Goal: Task Accomplishment & Management: Manage account settings

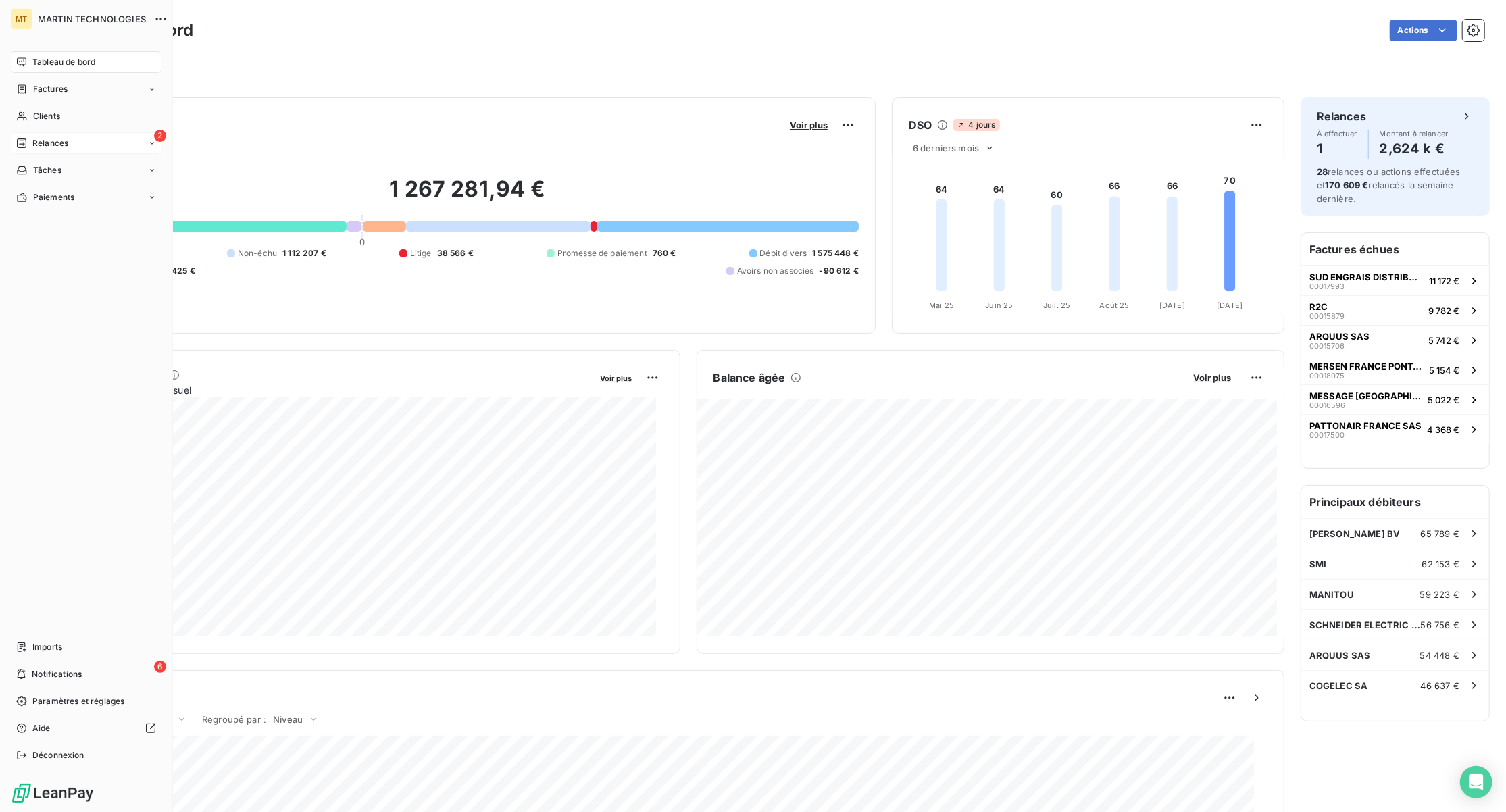
click at [51, 138] on span "Relances" at bounding box center [50, 143] width 36 height 12
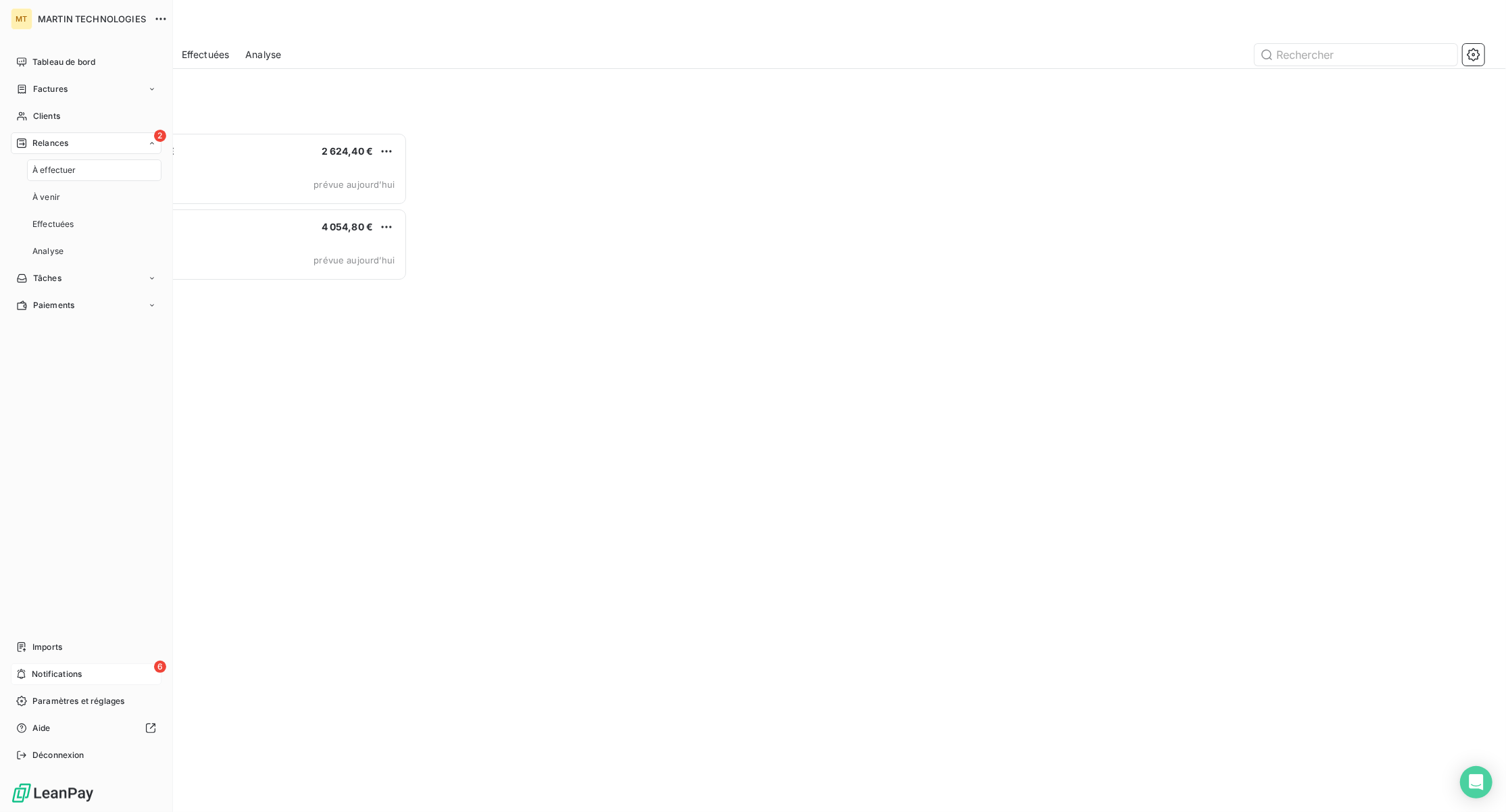
click at [50, 683] on div "6 Notifications" at bounding box center [86, 674] width 150 height 21
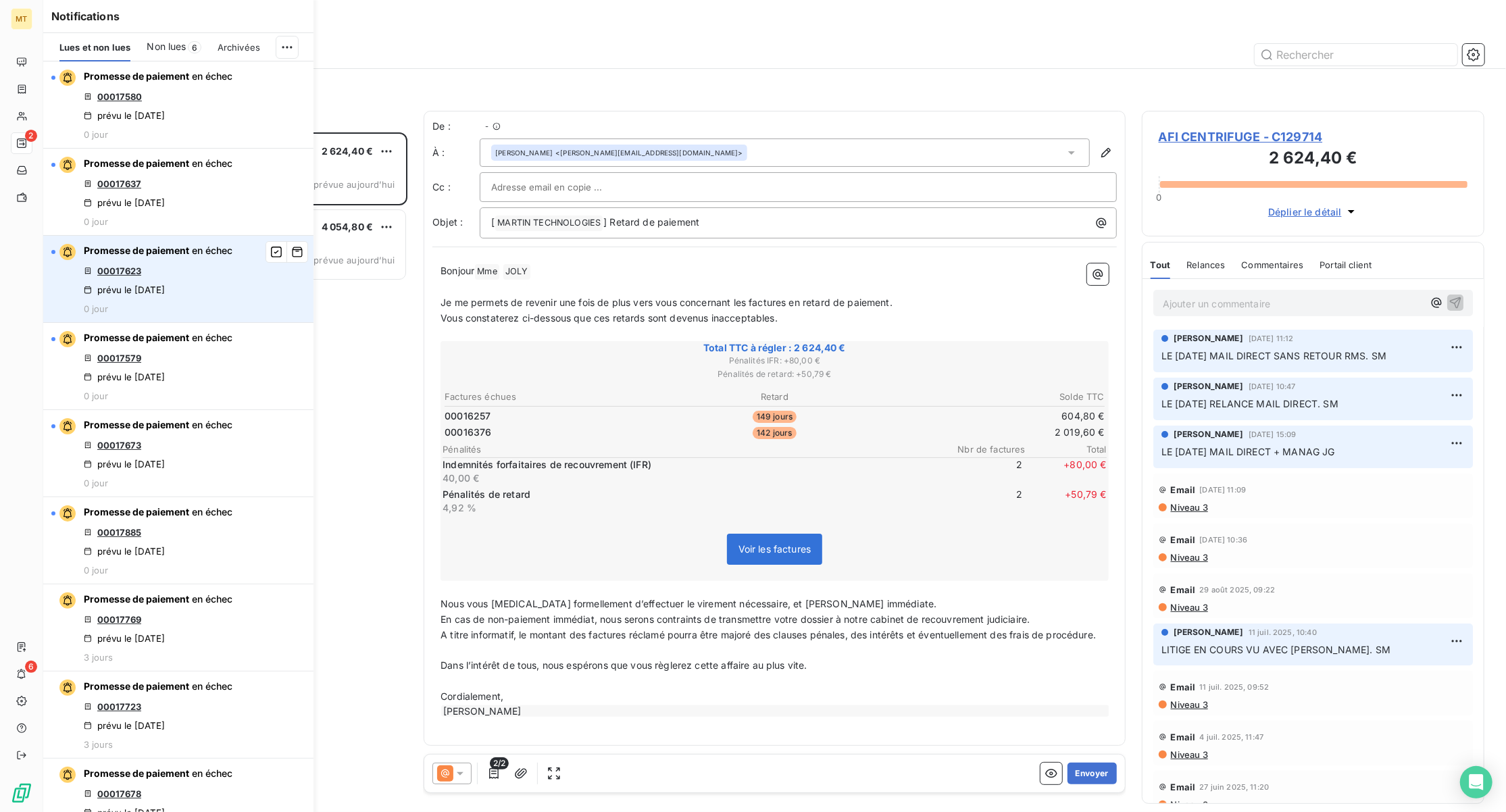
scroll to position [666, 329]
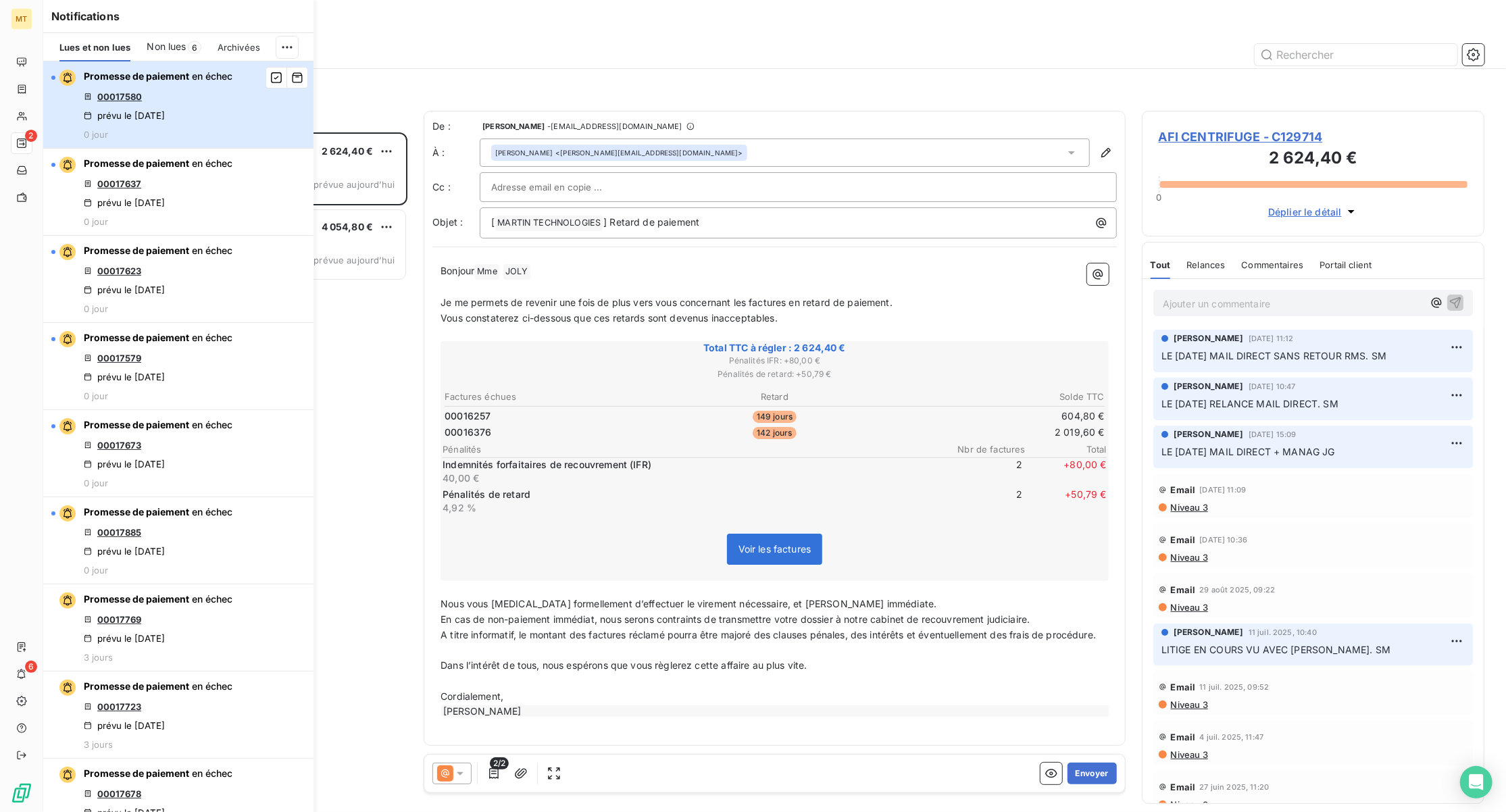
click at [211, 111] on div "Promesse de paiement en échec 00017580 prévu le [DATE] 0 jour" at bounding box center [158, 104] width 149 height 70
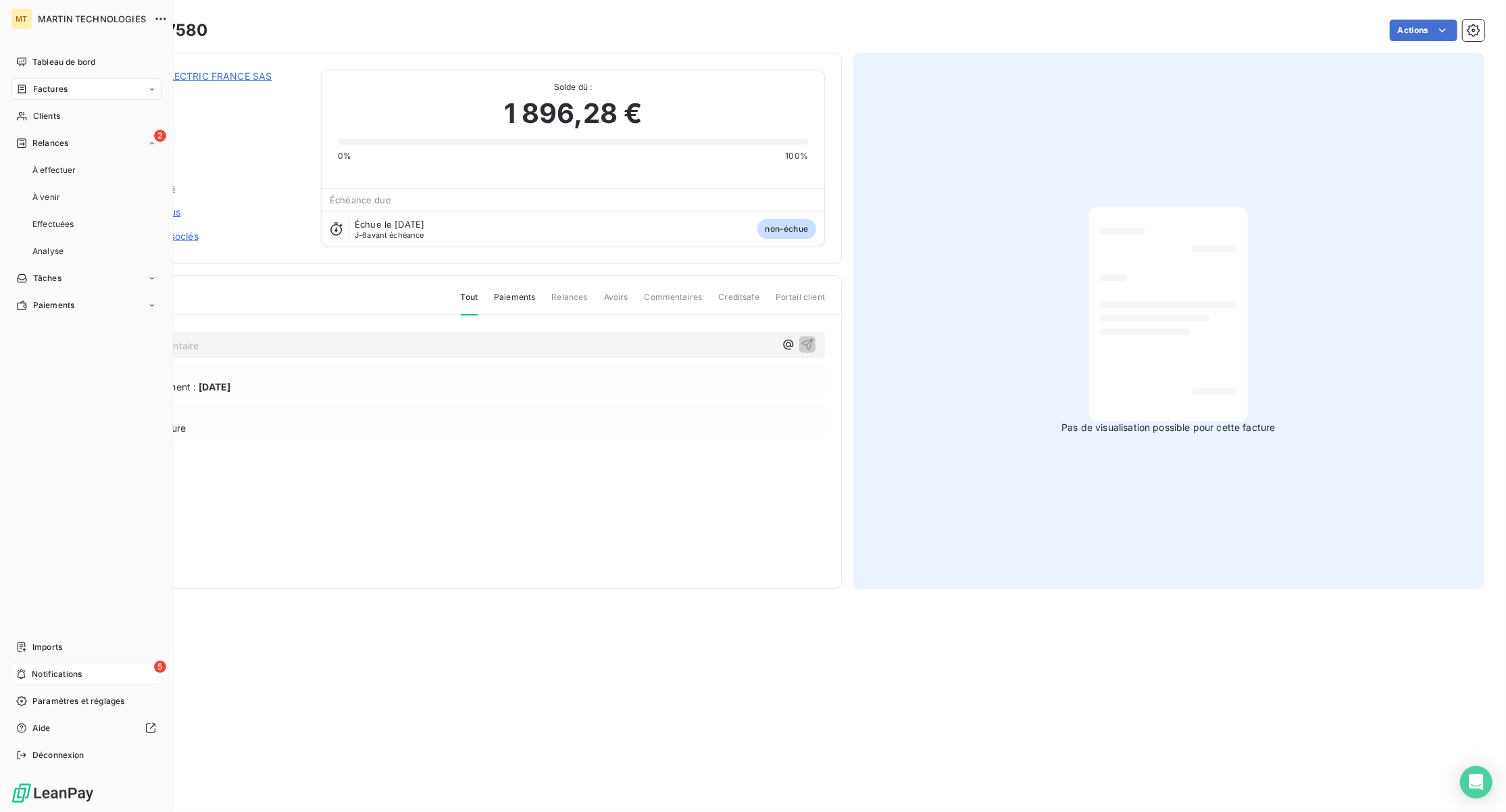
click at [39, 678] on span "Notifications" at bounding box center [56, 673] width 50 height 12
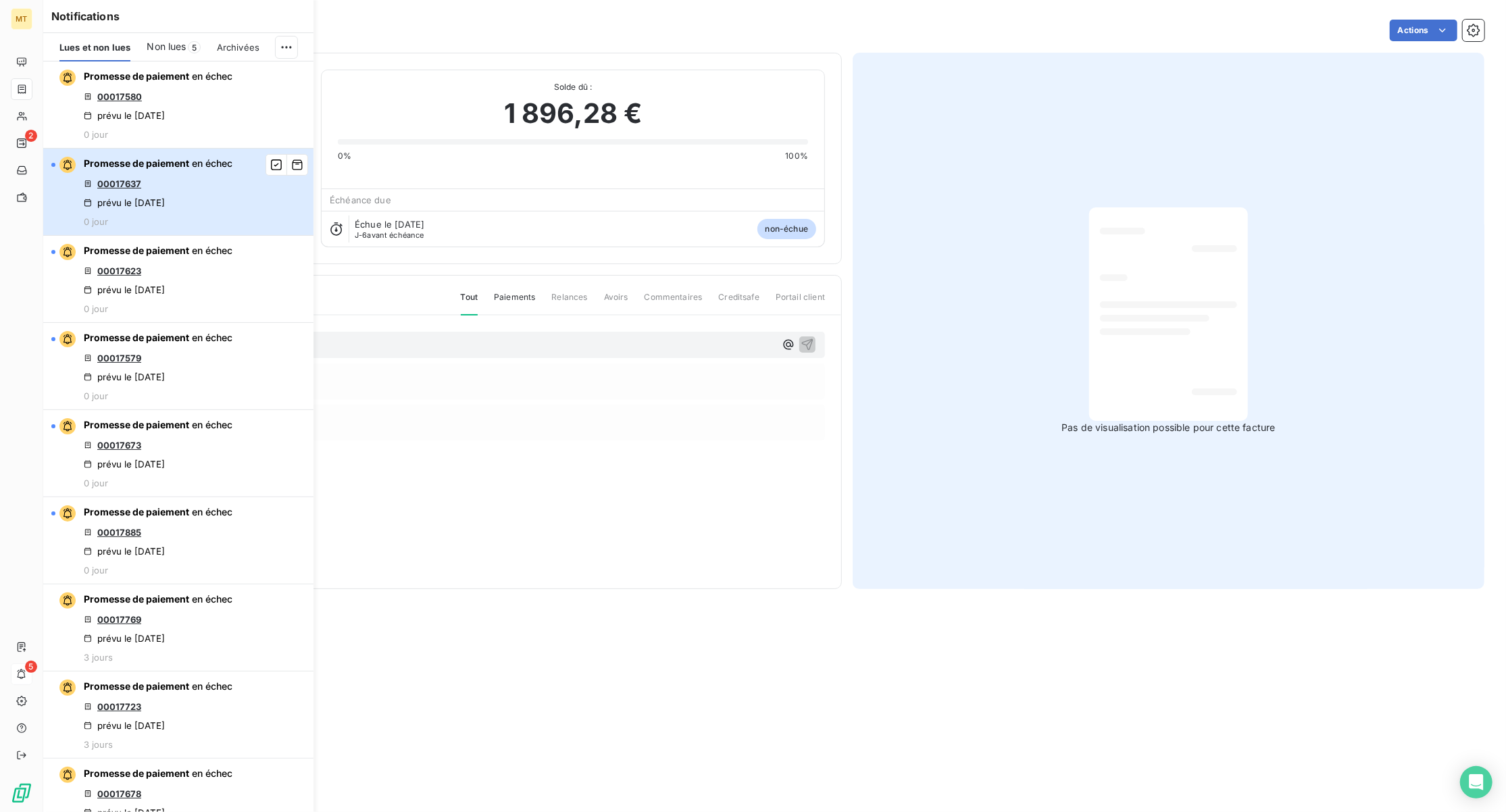
click at [201, 211] on div "Promesse de paiement en échec 00017637 prévu le [DATE] 0 jour" at bounding box center [158, 191] width 149 height 70
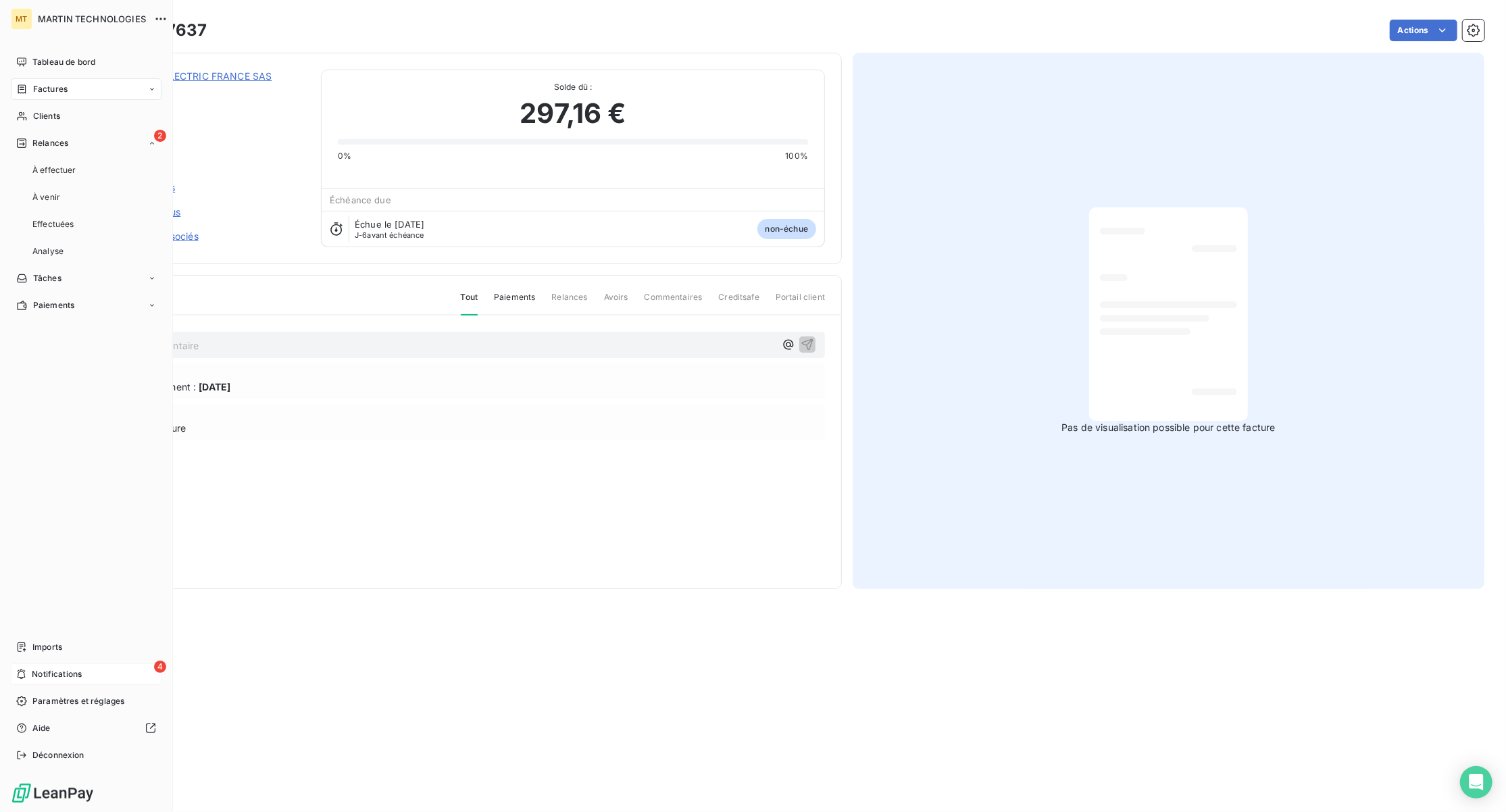
click at [40, 678] on span "Notifications" at bounding box center [56, 673] width 50 height 12
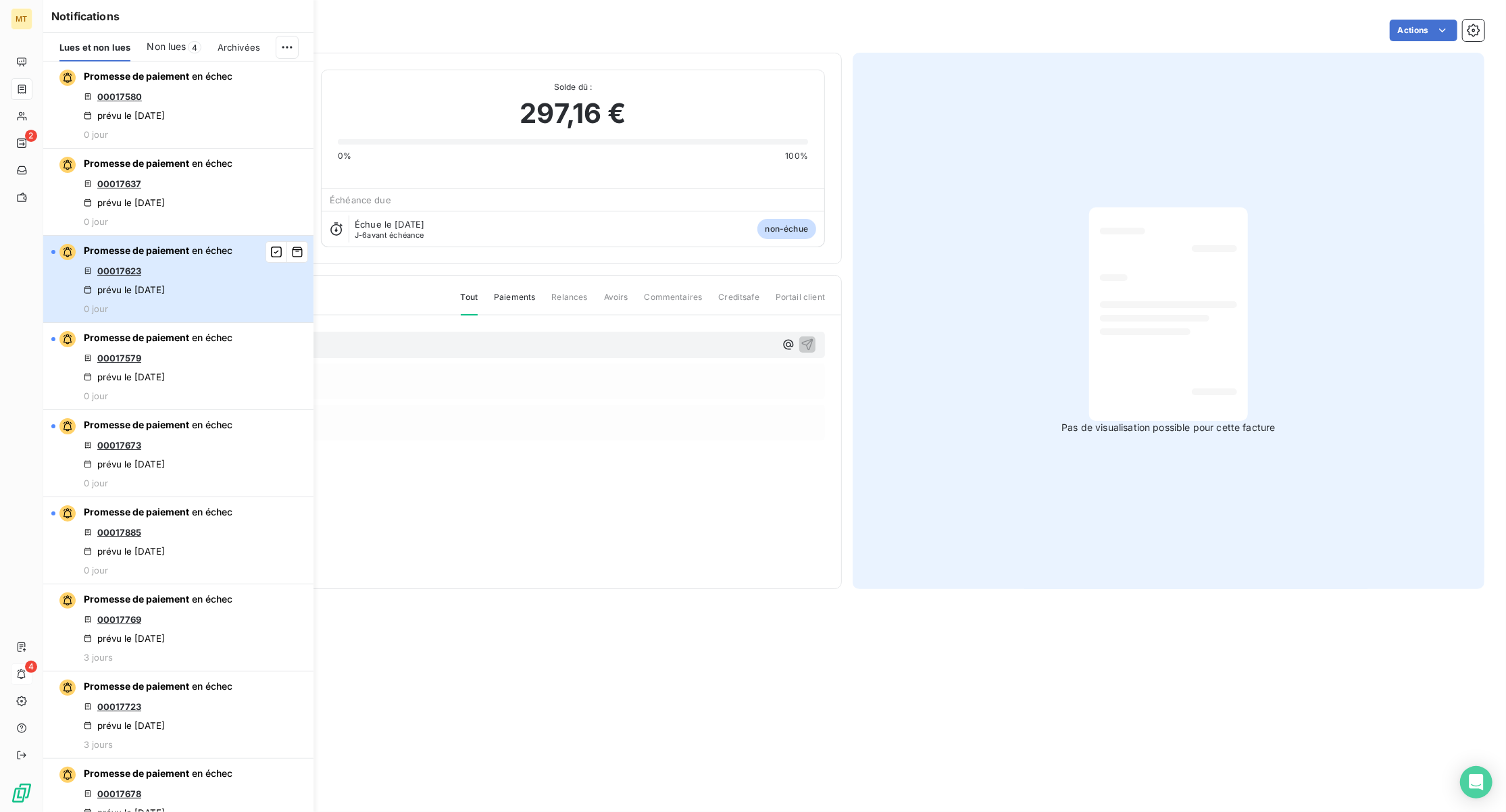
click at [217, 299] on div "Promesse de paiement en échec 00017623 prévu le [DATE] 0 jour" at bounding box center [158, 278] width 149 height 70
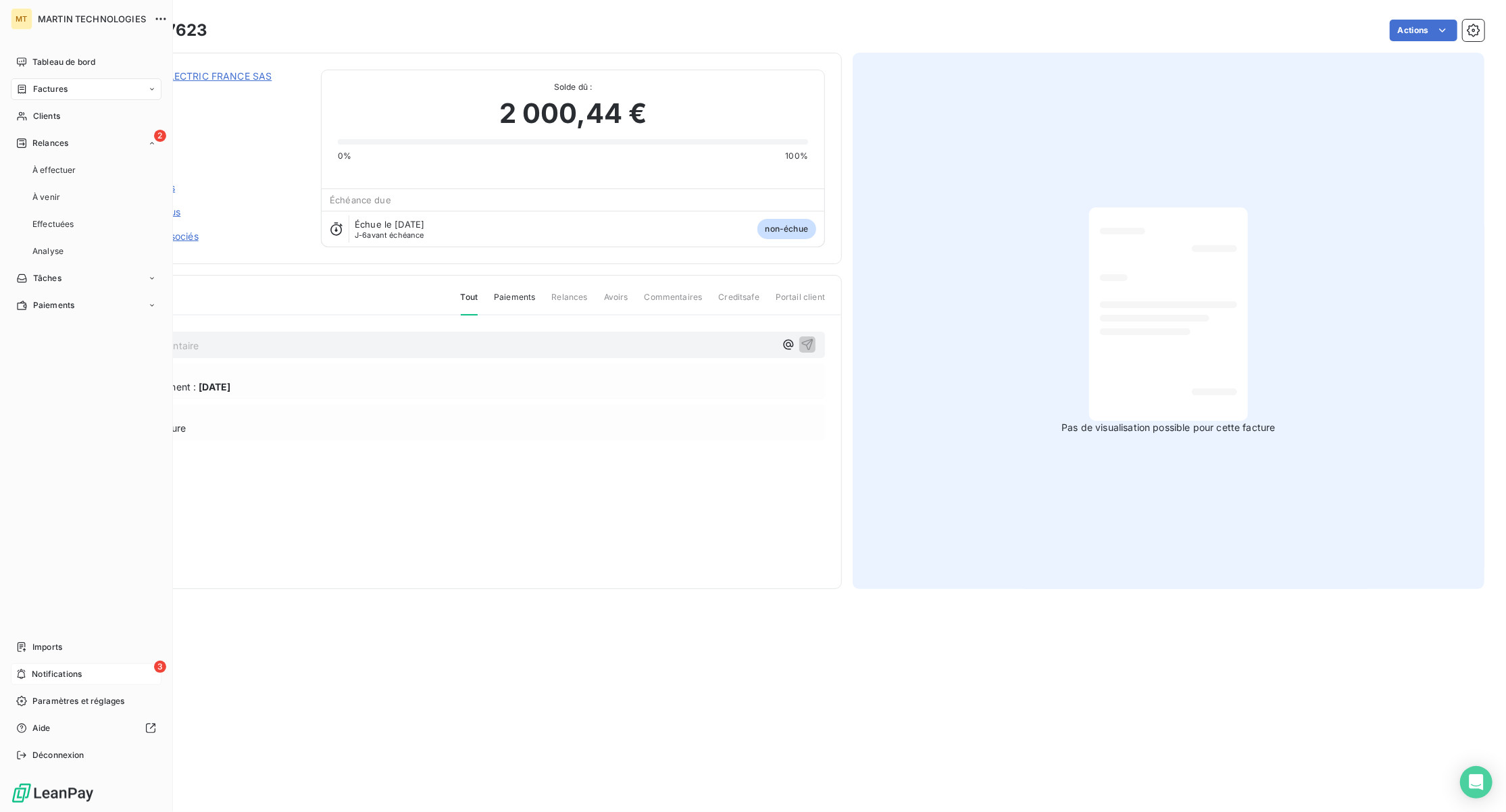
click at [31, 678] on span "Notifications" at bounding box center [56, 673] width 50 height 12
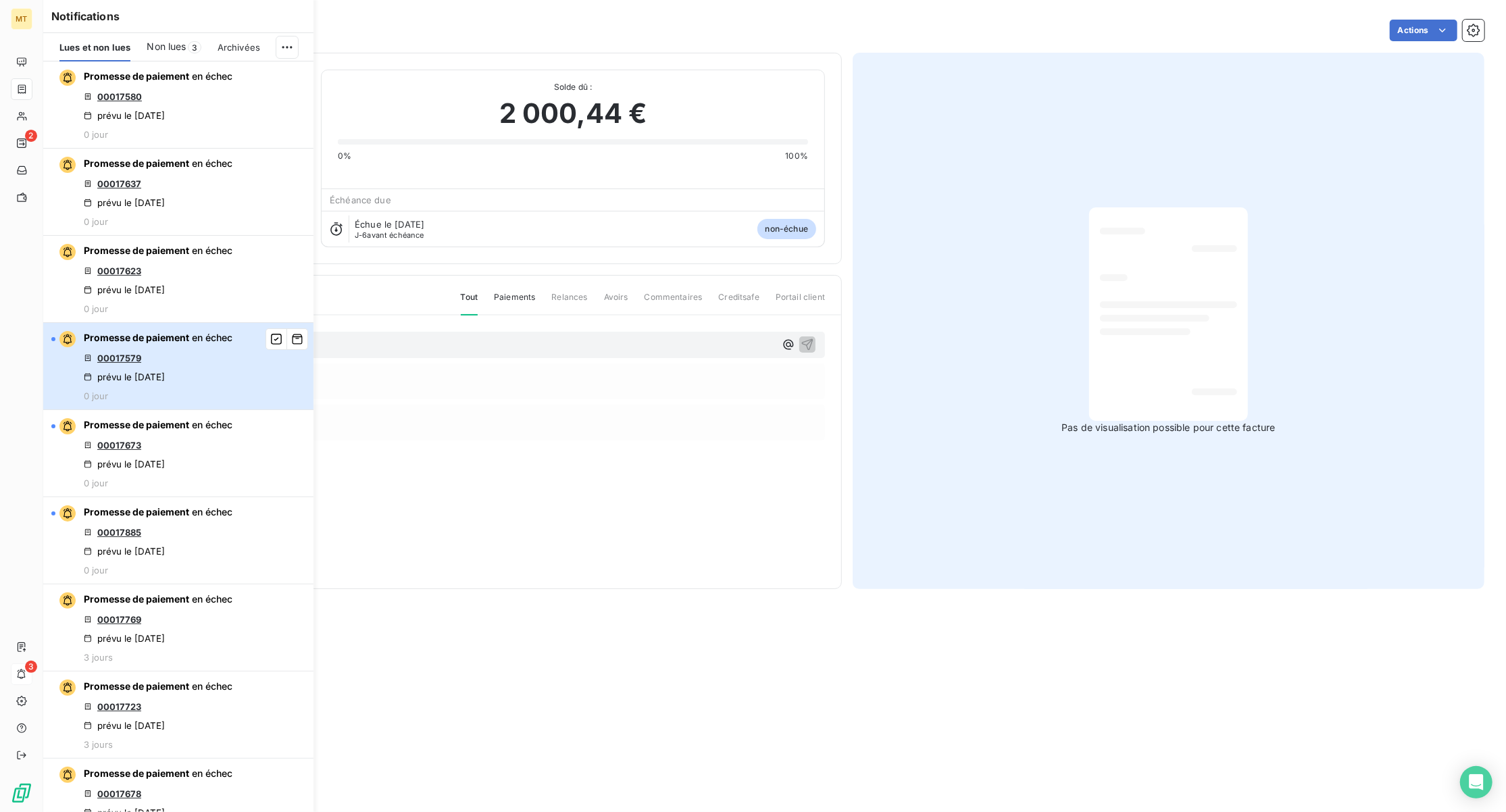
click at [239, 405] on button "Promesse de paiement en échec 00017579 prévu le [DATE] 0 jour" at bounding box center [178, 366] width 270 height 87
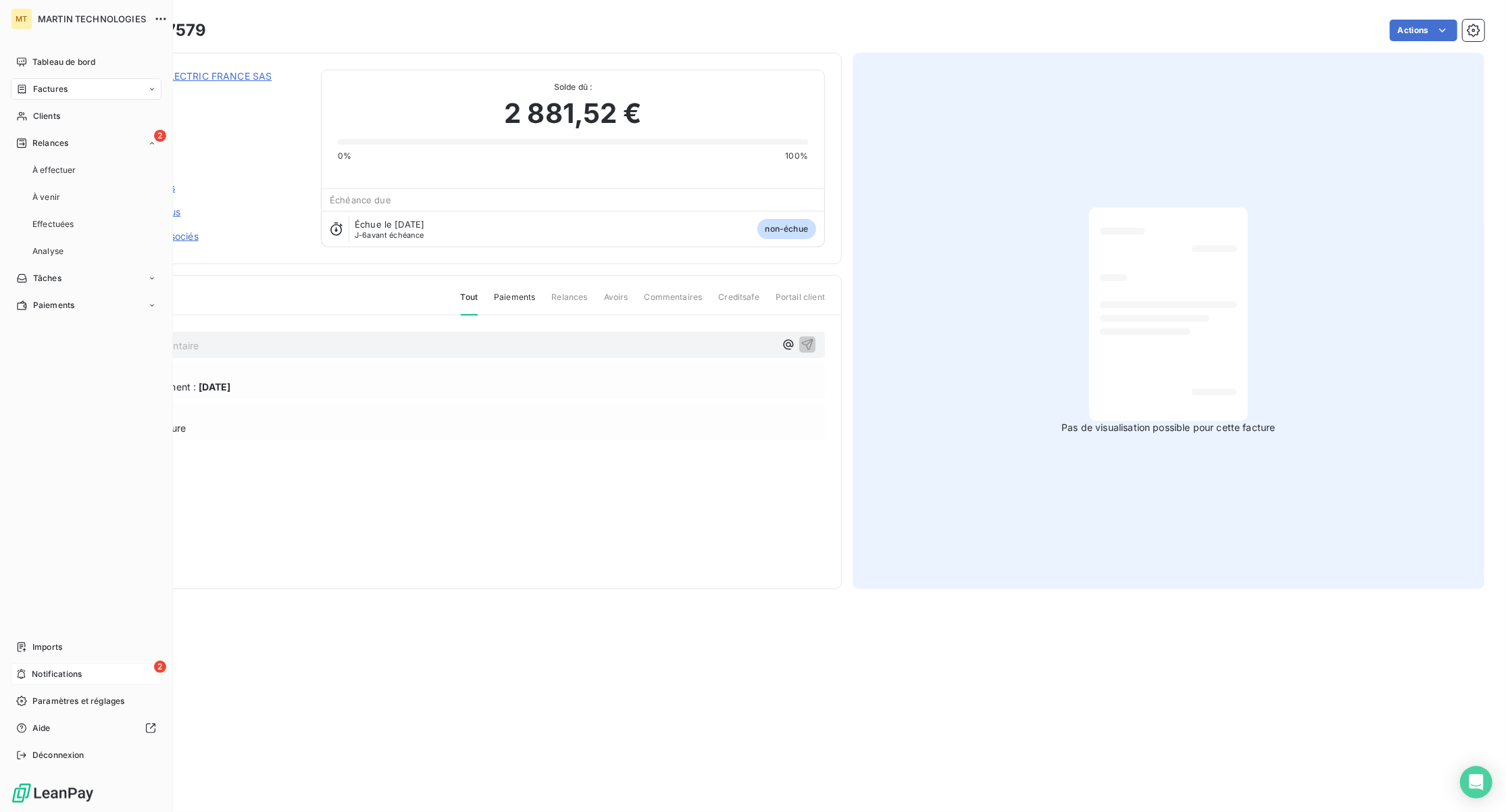
click at [28, 675] on div "2 Notifications" at bounding box center [86, 674] width 150 height 21
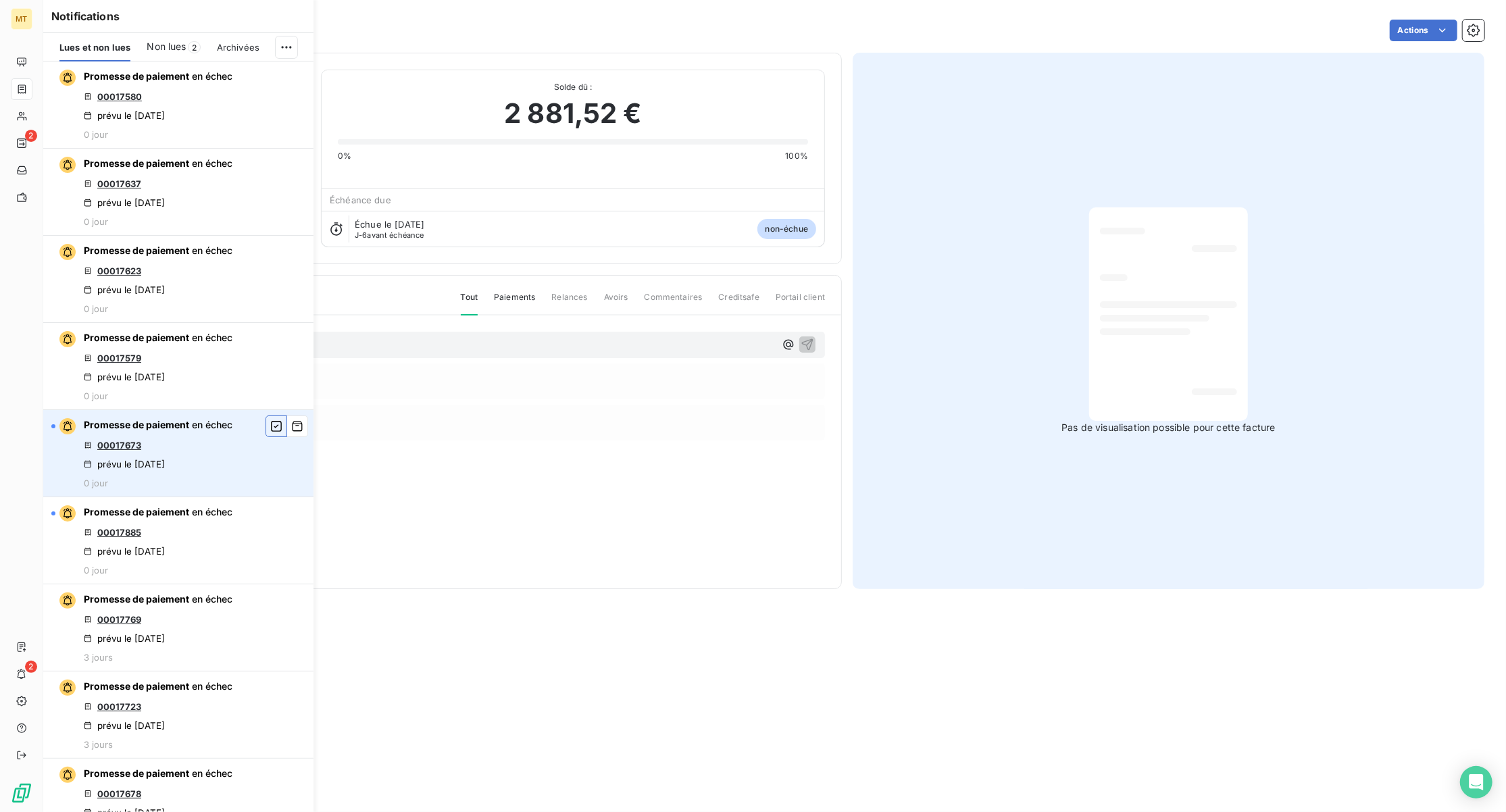
click at [271, 432] on icon "button" at bounding box center [276, 426] width 11 height 11
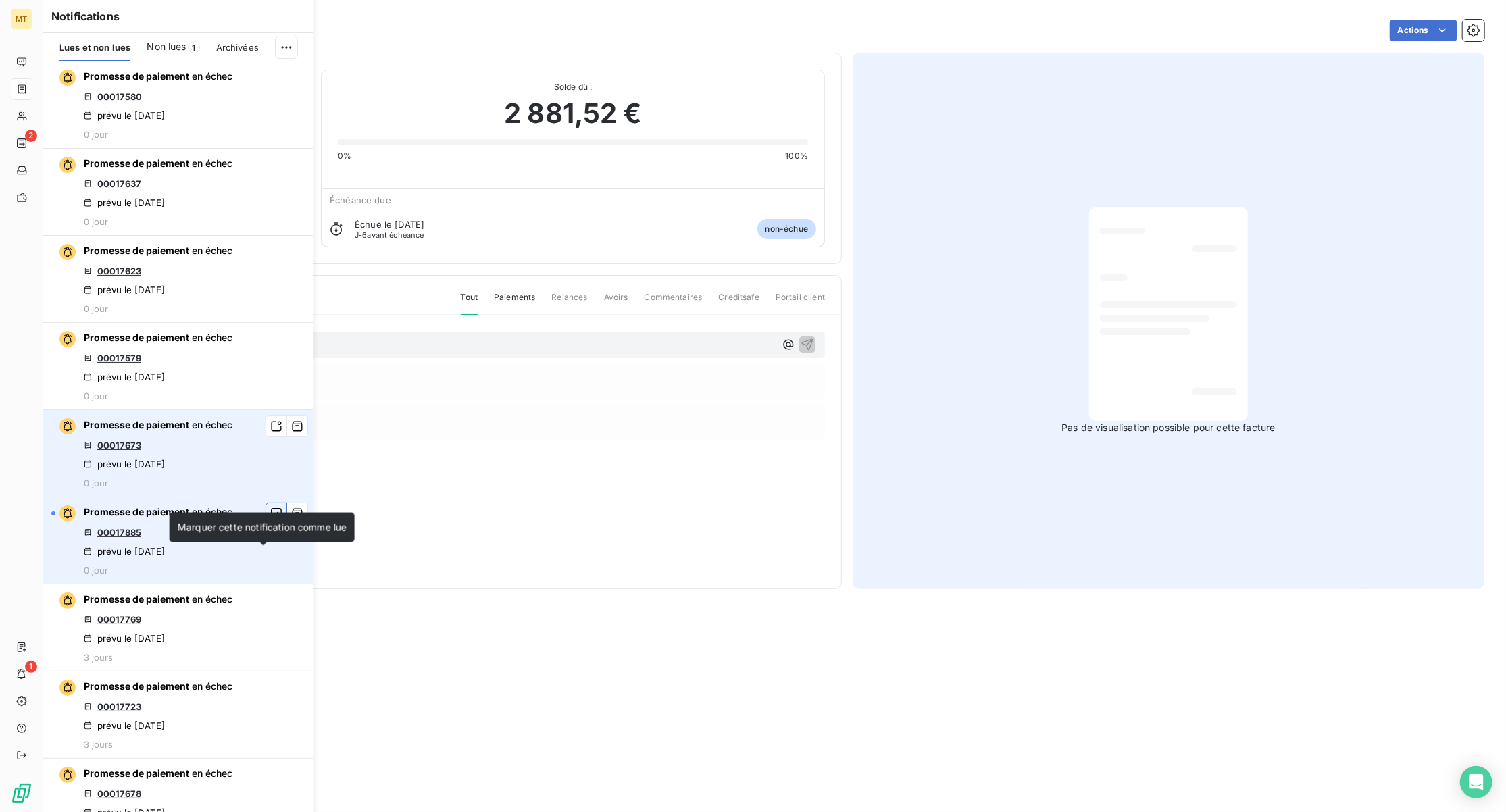
click at [270, 520] on icon "button" at bounding box center [276, 513] width 12 height 13
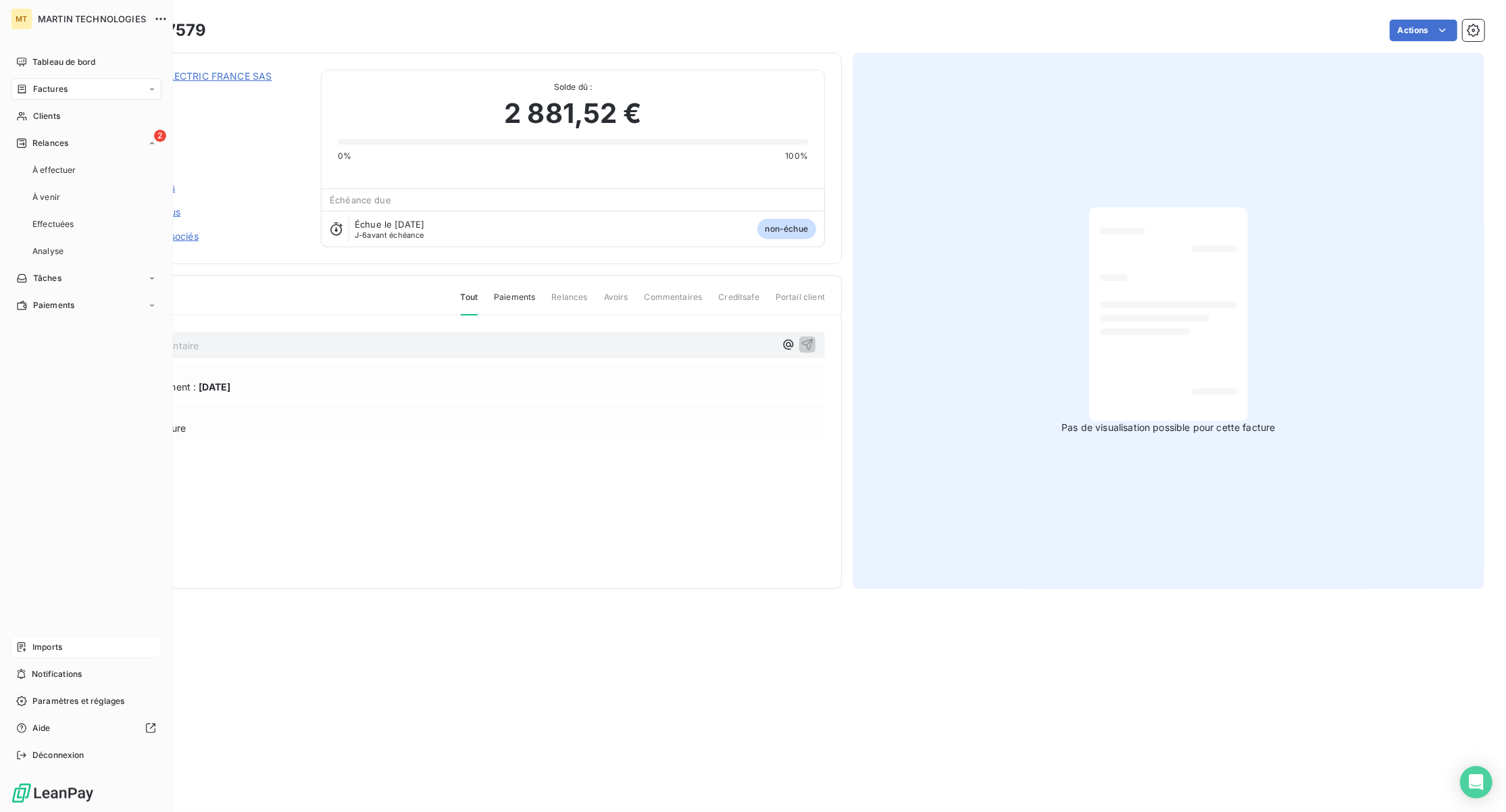
click at [21, 640] on div "Imports" at bounding box center [86, 647] width 150 height 21
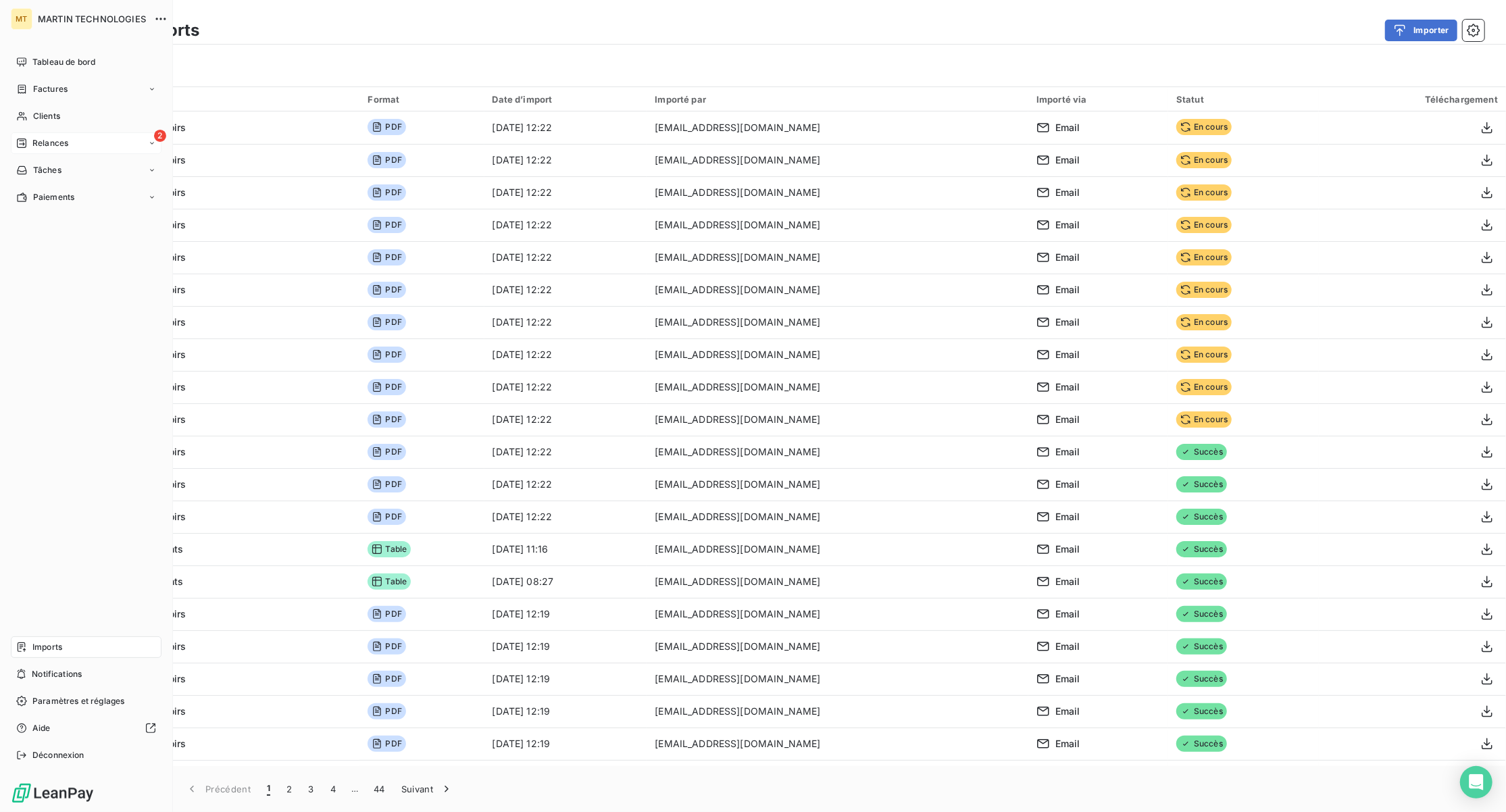
click at [32, 138] on span "Relances" at bounding box center [50, 143] width 36 height 12
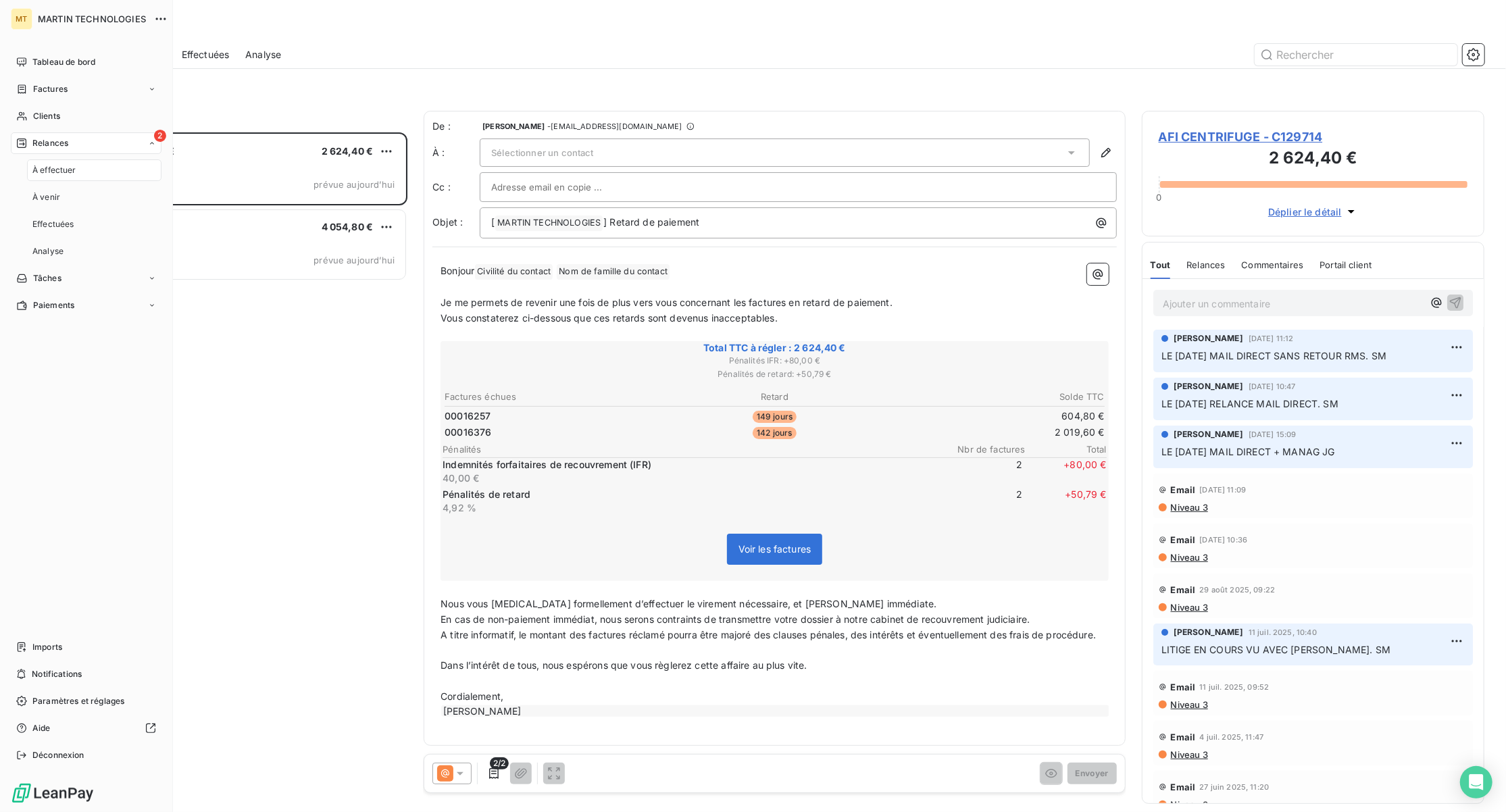
scroll to position [666, 329]
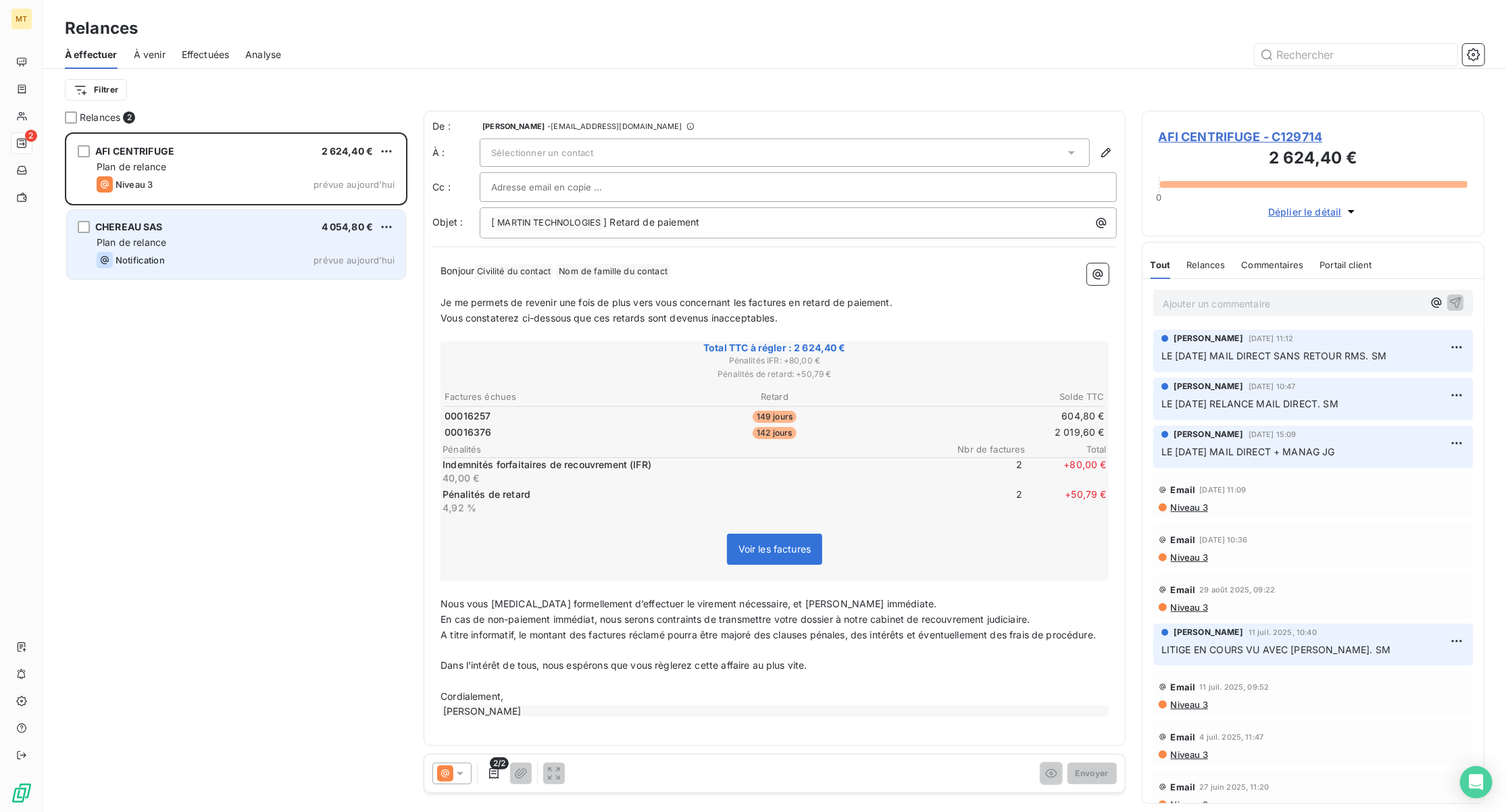
click at [233, 254] on div "Notification prévue aujourd’hui" at bounding box center [245, 260] width 298 height 17
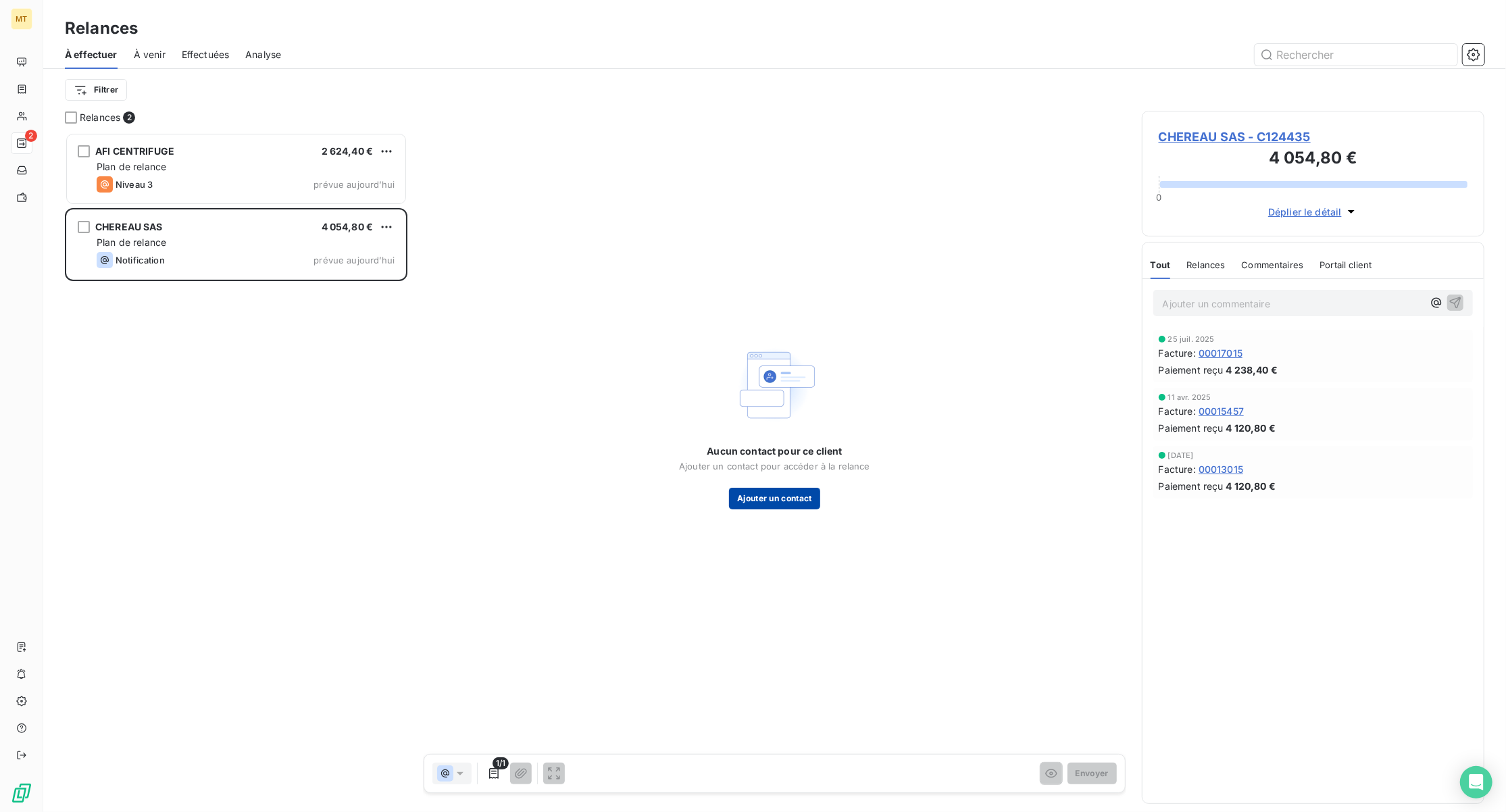
click at [793, 500] on button "Ajouter un contact" at bounding box center [774, 498] width 91 height 21
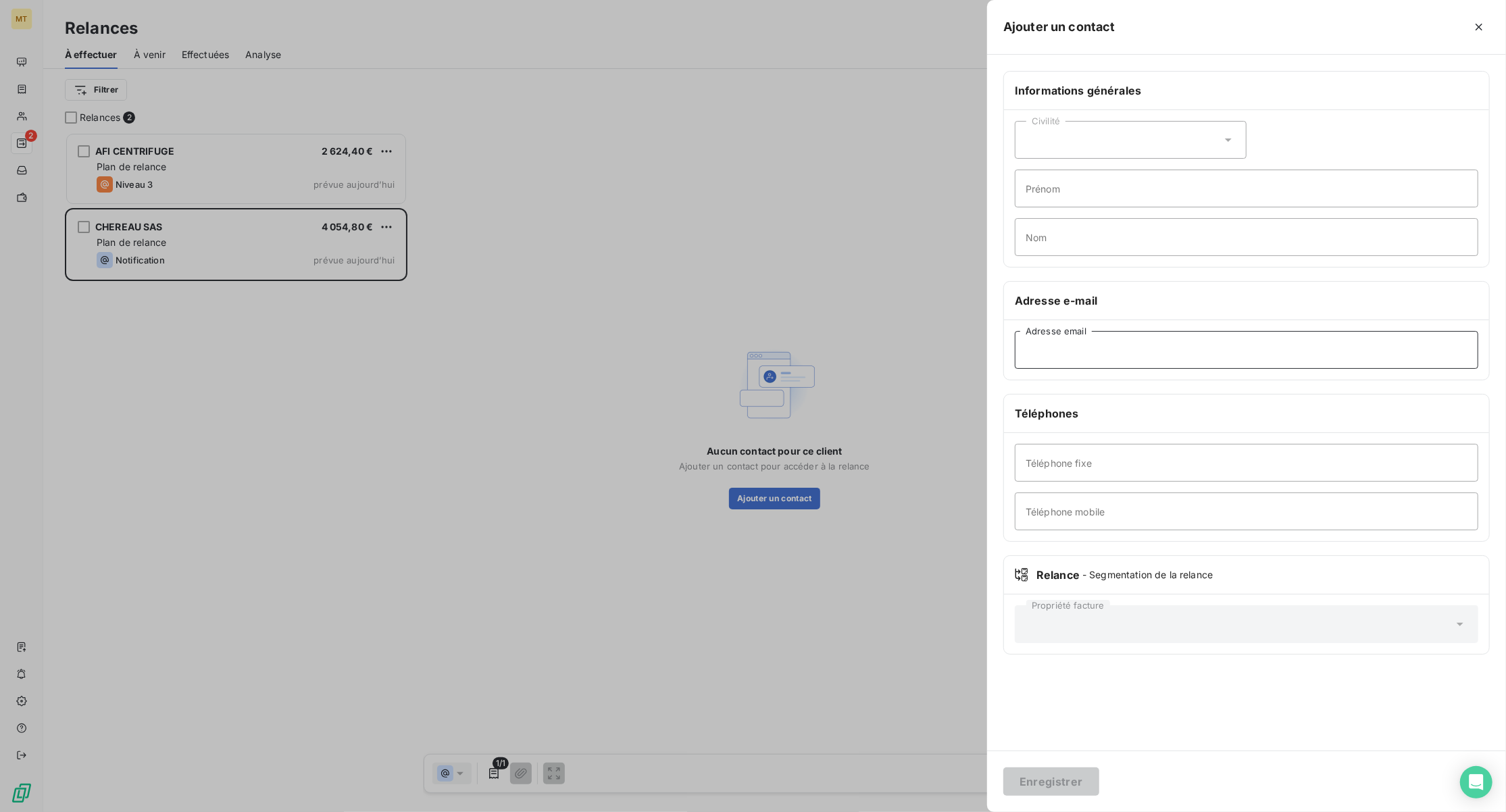
click at [1097, 355] on input "Adresse email" at bounding box center [1246, 350] width 463 height 38
paste input "[EMAIL_ADDRESS][DOMAIN_NAME]"
click at [1047, 352] on input "[EMAIL_ADDRESS][DOMAIN_NAME]" at bounding box center [1246, 350] width 463 height 38
type input "[EMAIL_ADDRESS][DOMAIN_NAME]"
click at [1040, 777] on button "Enregistrer" at bounding box center [1051, 781] width 96 height 28
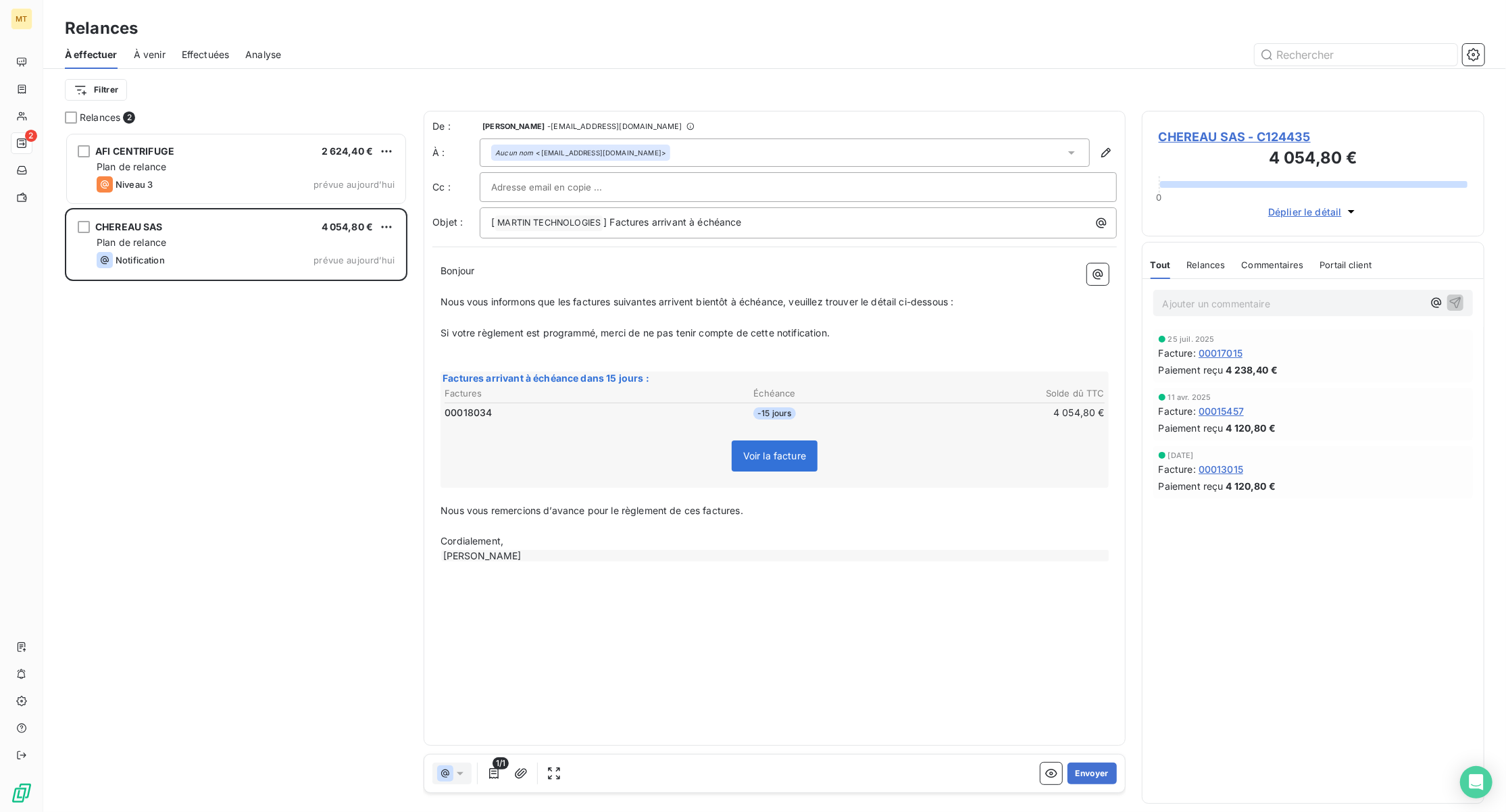
click at [537, 190] on input "text" at bounding box center [564, 186] width 145 height 21
paste input "[EMAIL_ADDRESS][DOMAIN_NAME]"
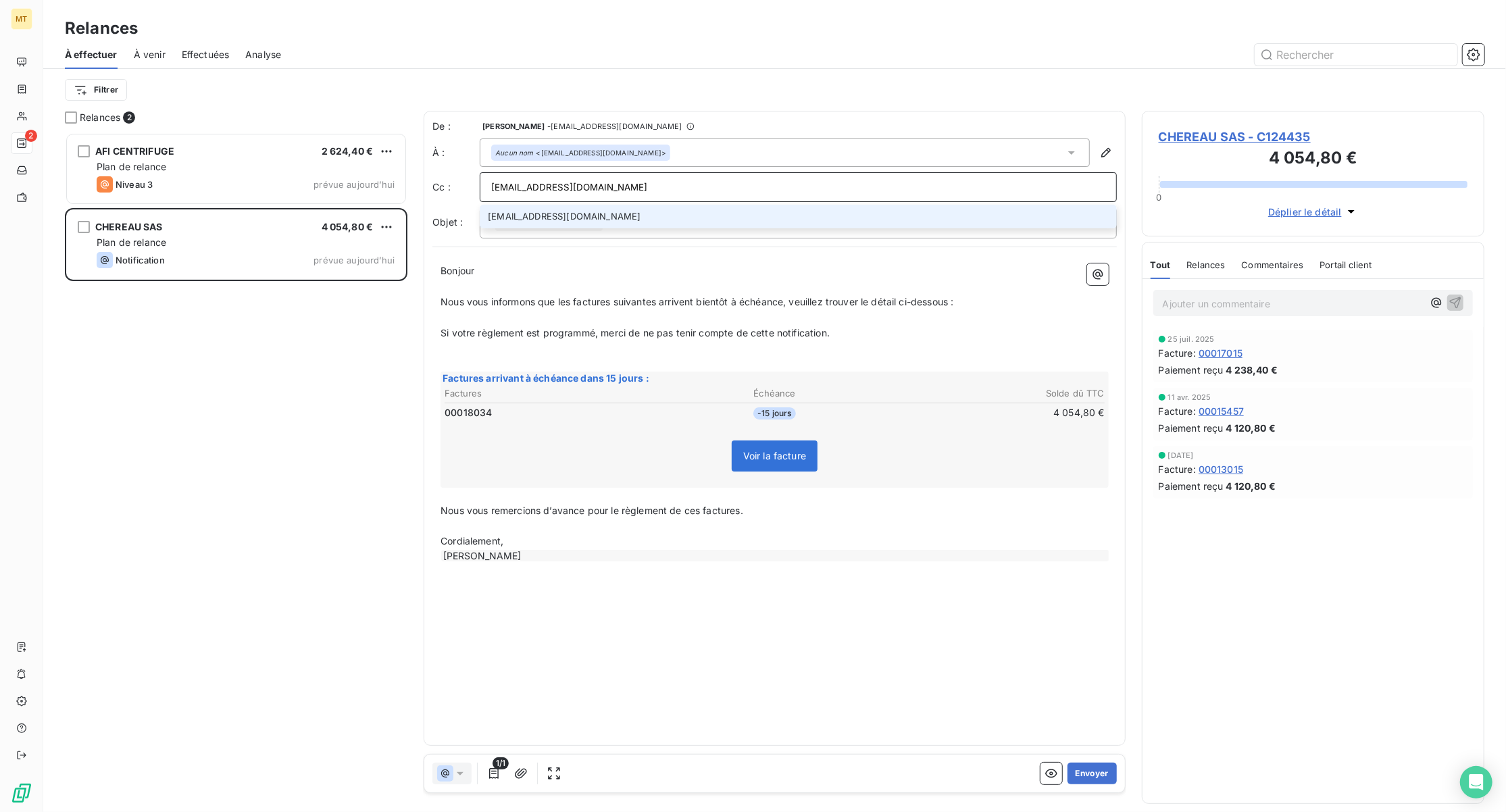
type input "[EMAIL_ADDRESS][DOMAIN_NAME]"
click at [514, 222] on li "[EMAIL_ADDRESS][DOMAIN_NAME]" at bounding box center [798, 216] width 637 height 24
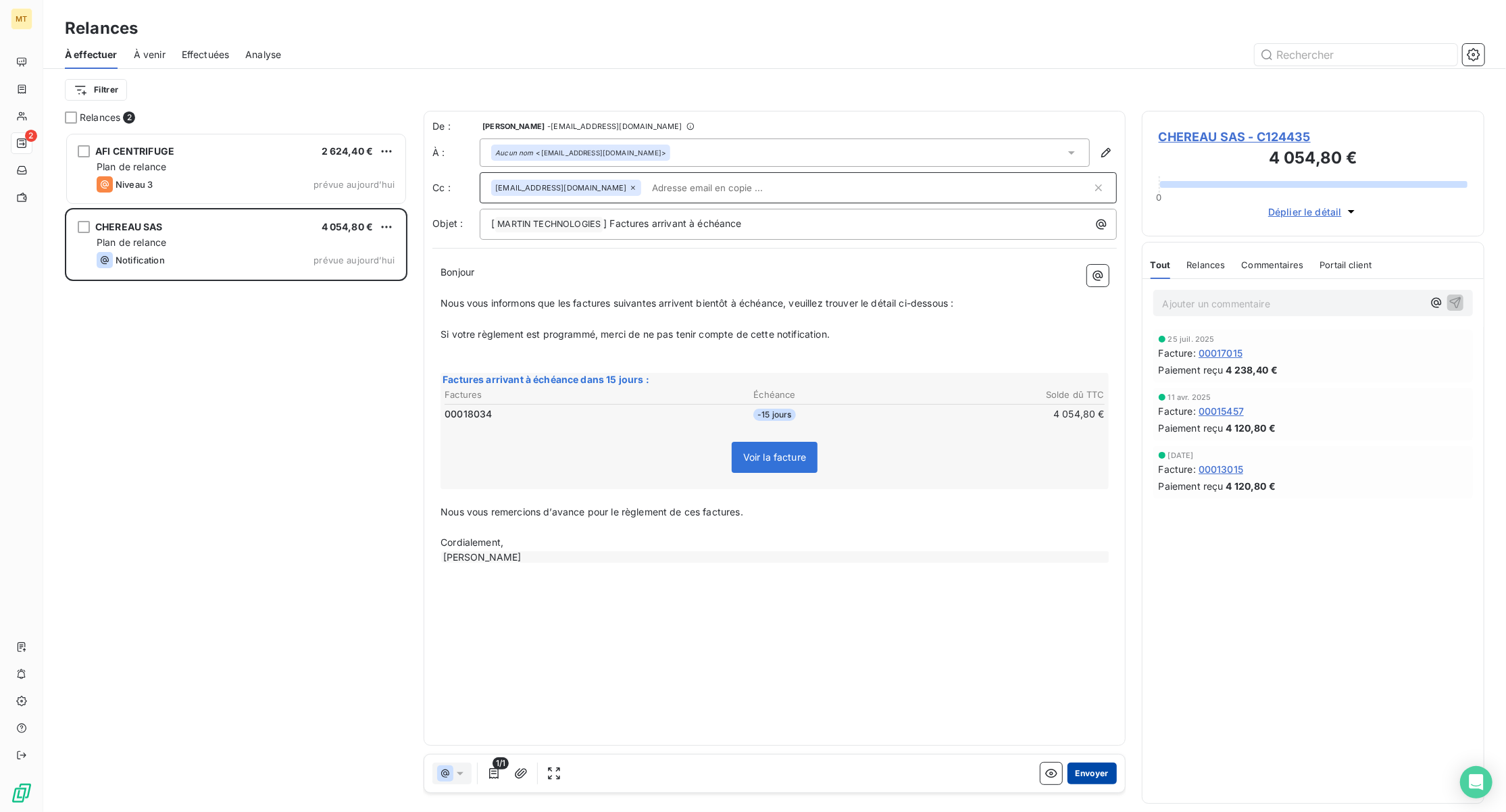
click at [1087, 776] on button "Envoyer" at bounding box center [1092, 773] width 50 height 21
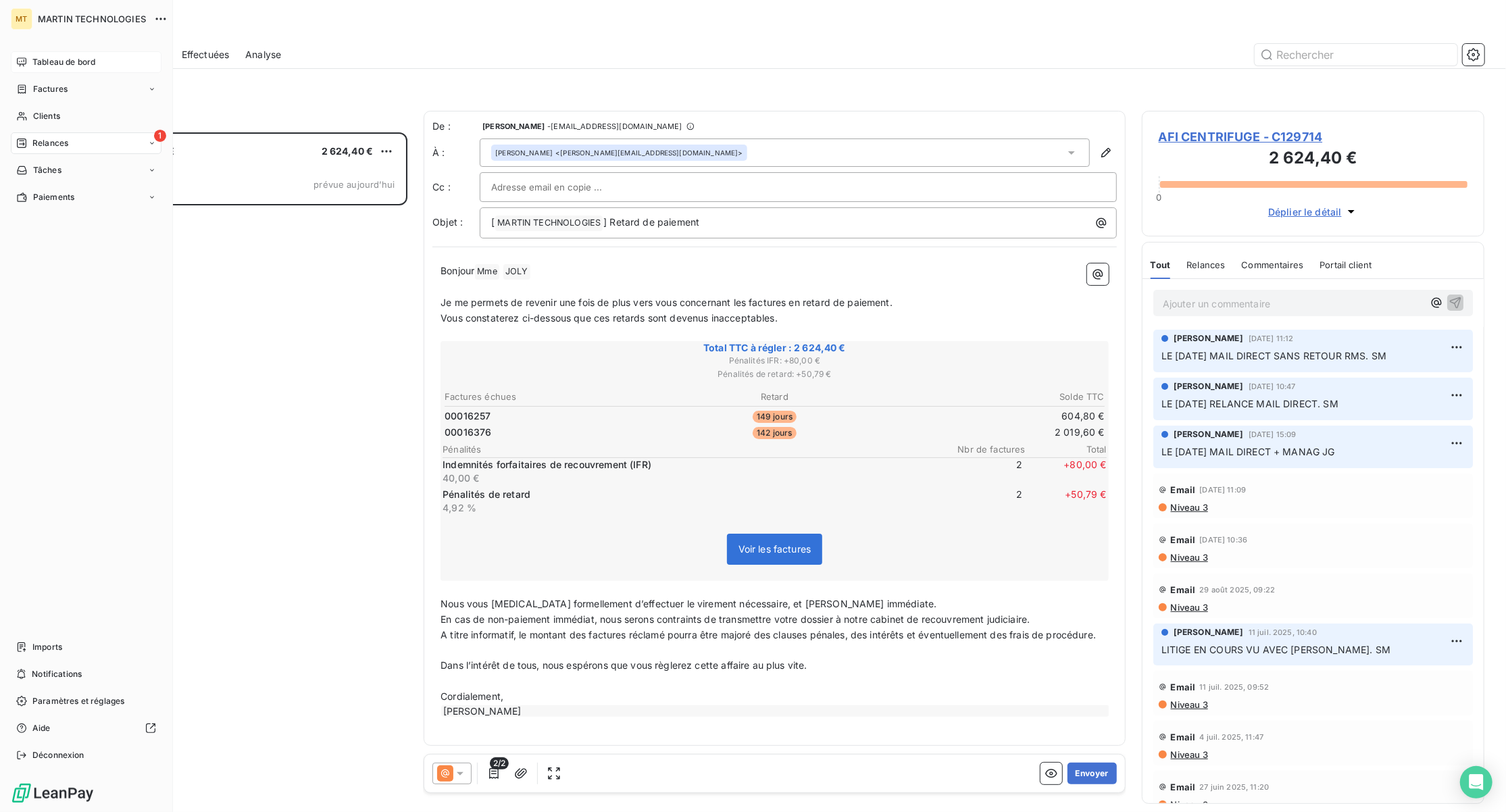
click at [55, 60] on span "Tableau de bord" at bounding box center [64, 62] width 63 height 12
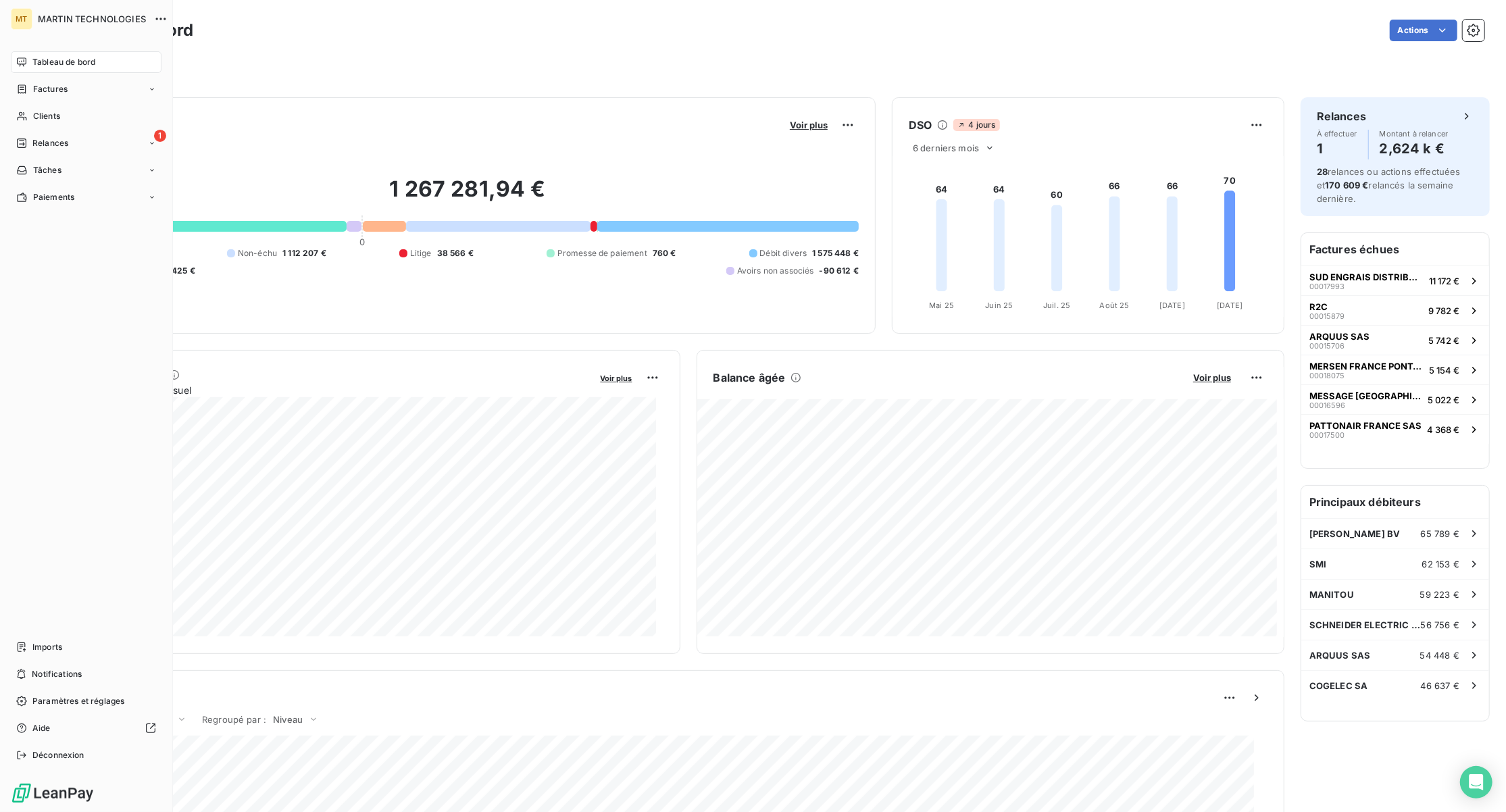
click at [69, 131] on nav "Tableau de bord Factures Clients 1 Relances Tâches Paiements" at bounding box center [86, 130] width 150 height 157
click at [69, 141] on span "Relances" at bounding box center [50, 143] width 36 height 12
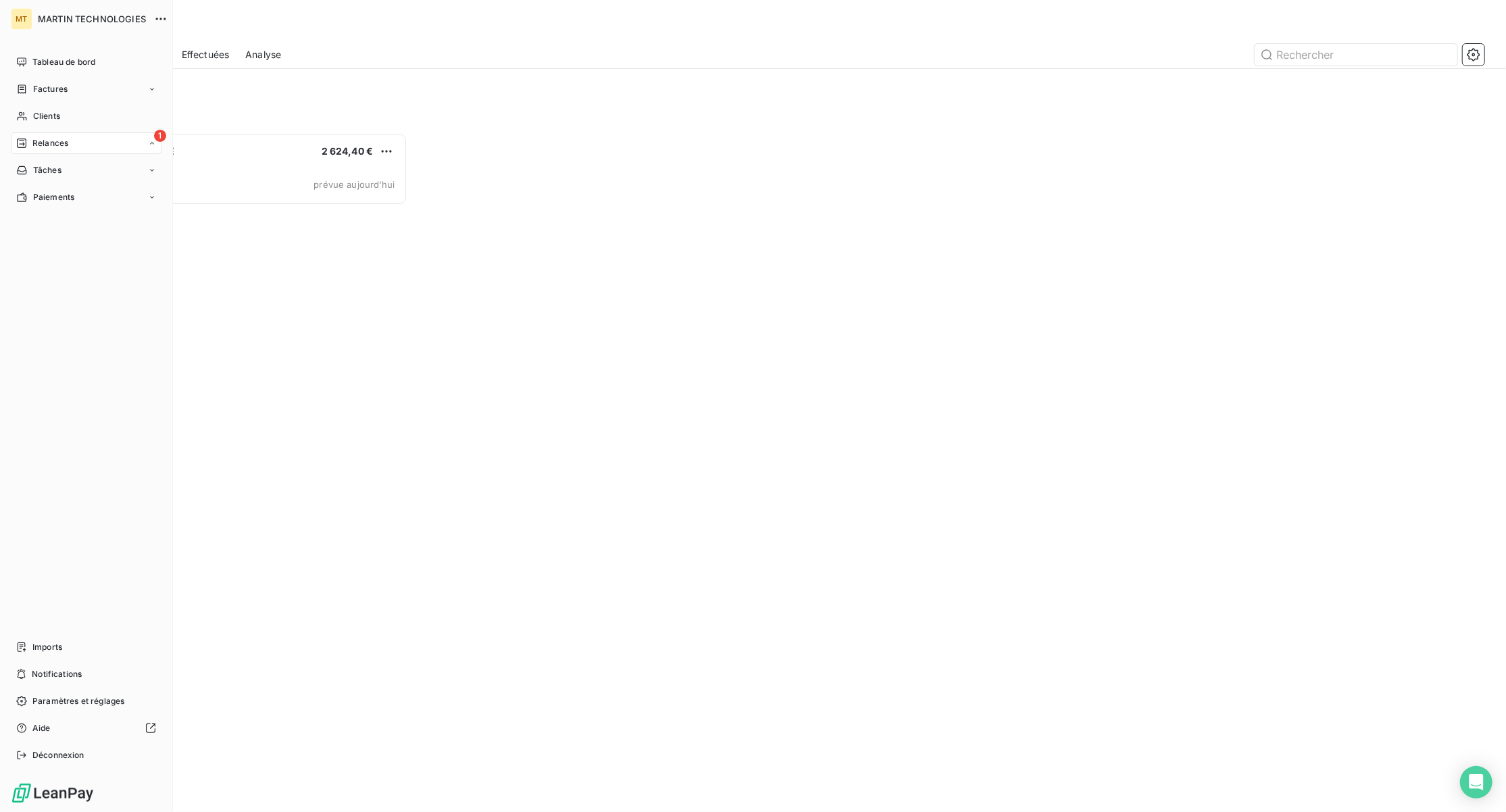
scroll to position [666, 329]
